Goal: Understand process/instructions

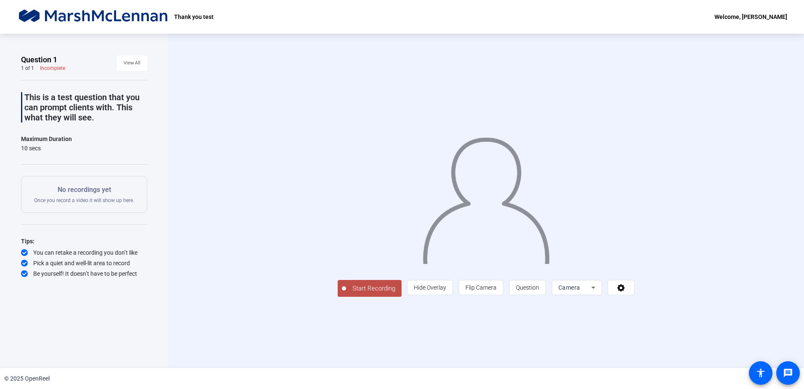
drag, startPoint x: 95, startPoint y: 116, endPoint x: 21, endPoint y: 97, distance: 75.6
click at [21, 97] on div "This is a test question that you can prompt clients with. This what they will s…" at bounding box center [84, 107] width 126 height 30
drag, startPoint x: 21, startPoint y: 97, endPoint x: 116, endPoint y: 125, distance: 98.2
click at [115, 125] on div "This is a test question that you can prompt clients with. This what they will s…" at bounding box center [84, 179] width 126 height 198
click at [134, 65] on span "View All" at bounding box center [132, 63] width 17 height 13
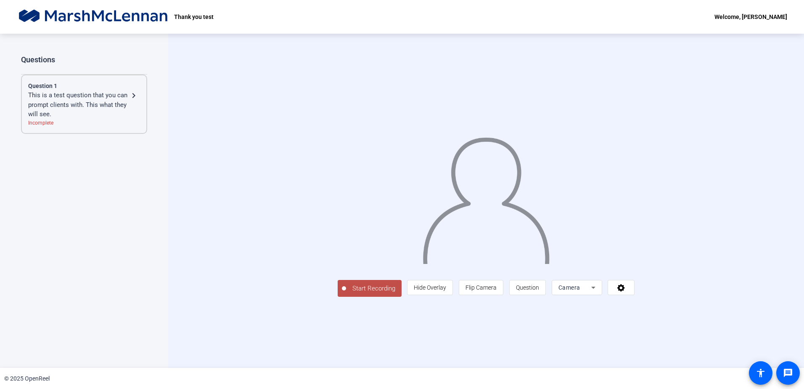
click at [66, 105] on div "This is a test question that you can prompt clients with. This what they will s…" at bounding box center [78, 104] width 101 height 29
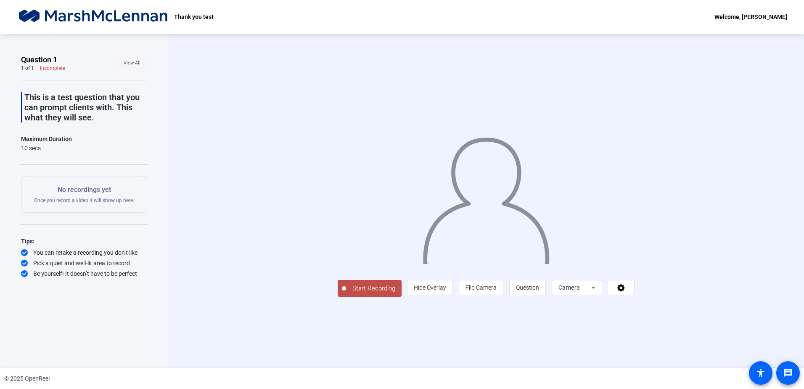
click at [146, 71] on span at bounding box center [132, 63] width 30 height 20
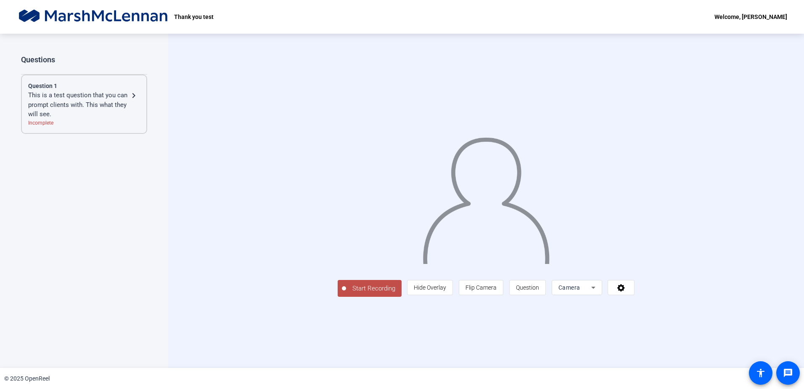
click at [88, 220] on div "Questions Question 1 This is a test question that you can prompt clients with. …" at bounding box center [84, 192] width 126 height 274
click at [93, 294] on div "Questions Question 1 This is a test question that you can prompt clients with. …" at bounding box center [84, 192] width 126 height 274
drag, startPoint x: 90, startPoint y: 325, endPoint x: 93, endPoint y: 320, distance: 5.6
click at [92, 294] on div "Questions Question 1 This is a test question that you can prompt clients with. …" at bounding box center [84, 192] width 126 height 274
click at [94, 294] on div "Questions Question 1 This is a test question that you can prompt clients with. …" at bounding box center [84, 192] width 126 height 274
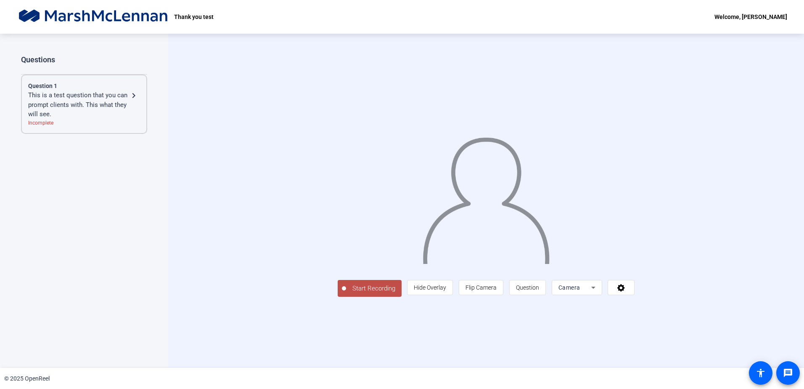
click at [94, 294] on div "Questions Question 1 This is a test question that you can prompt clients with. …" at bounding box center [84, 192] width 126 height 274
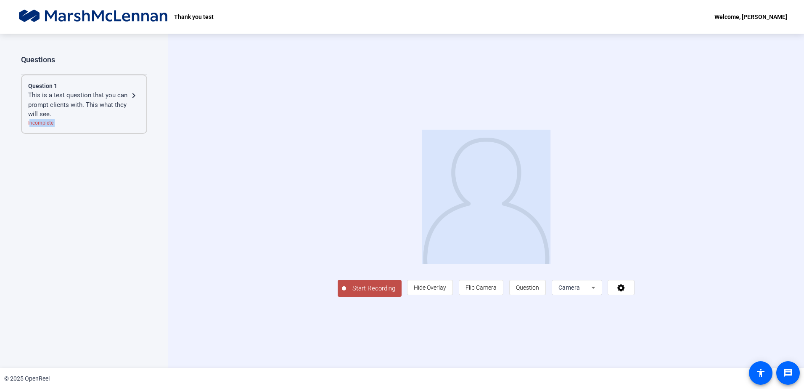
click at [94, 294] on div "Questions Question 1 This is a test question that you can prompt clients with. …" at bounding box center [84, 192] width 126 height 274
click at [78, 121] on div "Incomplete" at bounding box center [84, 123] width 112 height 8
